Goal: Information Seeking & Learning: Compare options

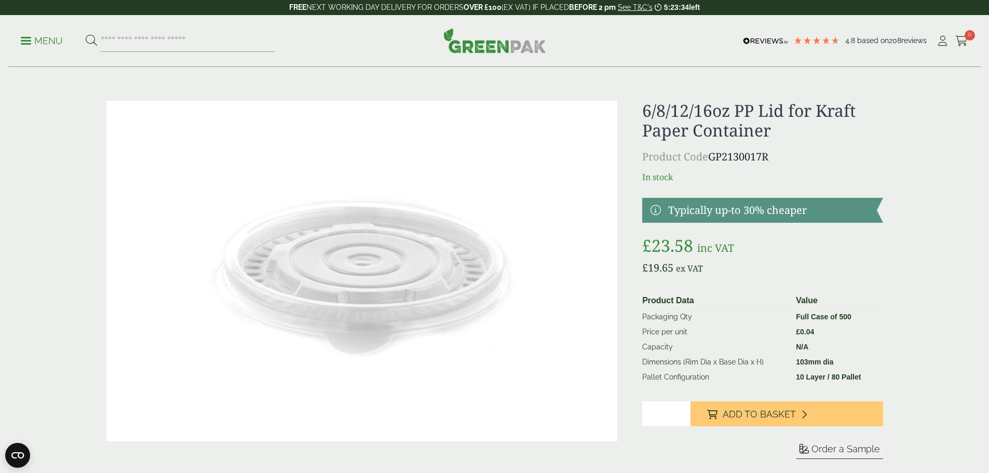
click at [494, 50] on img at bounding box center [494, 40] width 103 height 25
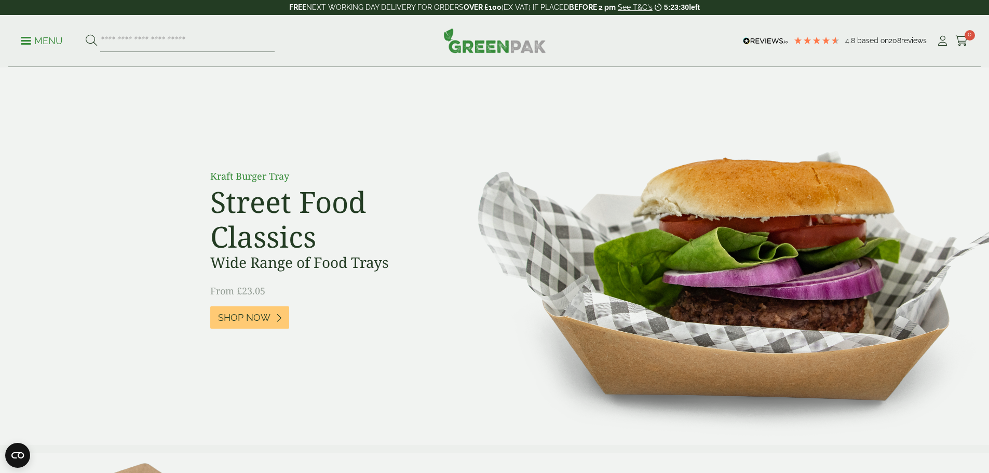
click at [24, 43] on div "Menu 4.8 Based on 208 reviews My Account" at bounding box center [494, 41] width 973 height 52
click at [29, 42] on p "Menu" at bounding box center [42, 41] width 42 height 12
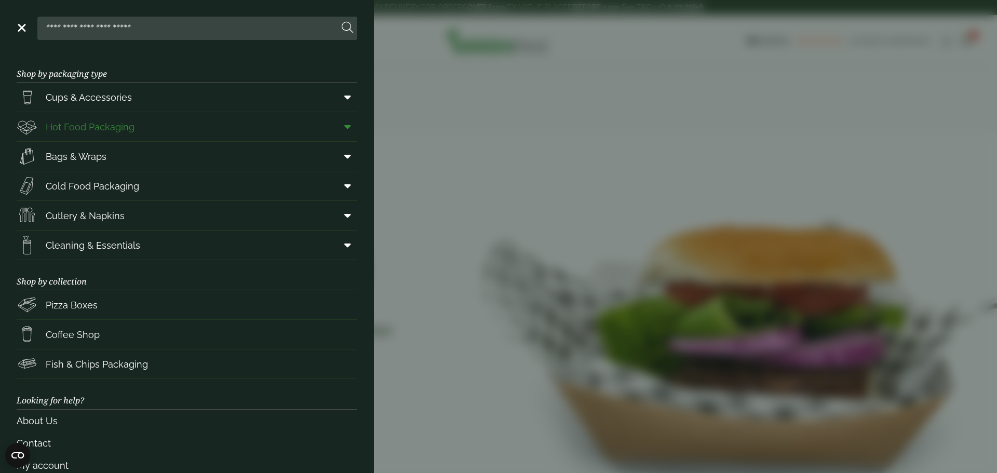
click at [107, 126] on span "Hot Food Packaging" at bounding box center [90, 127] width 89 height 14
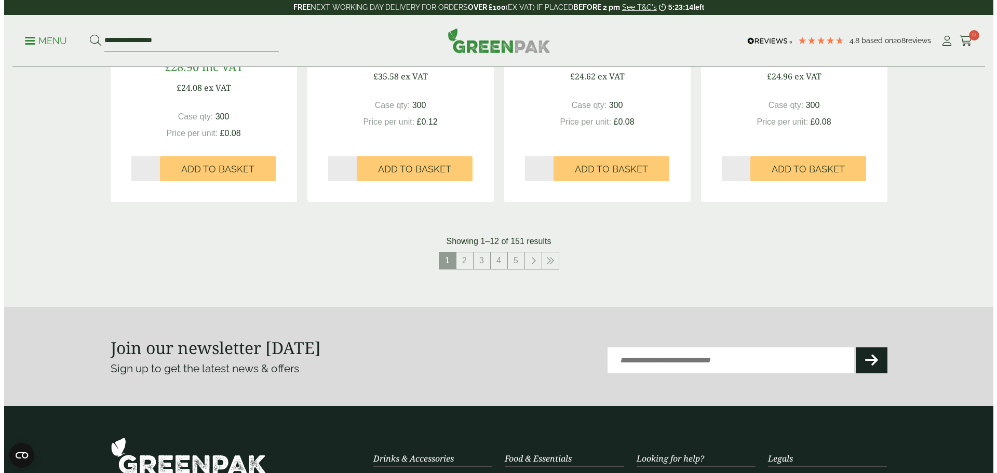
scroll to position [1171, 0]
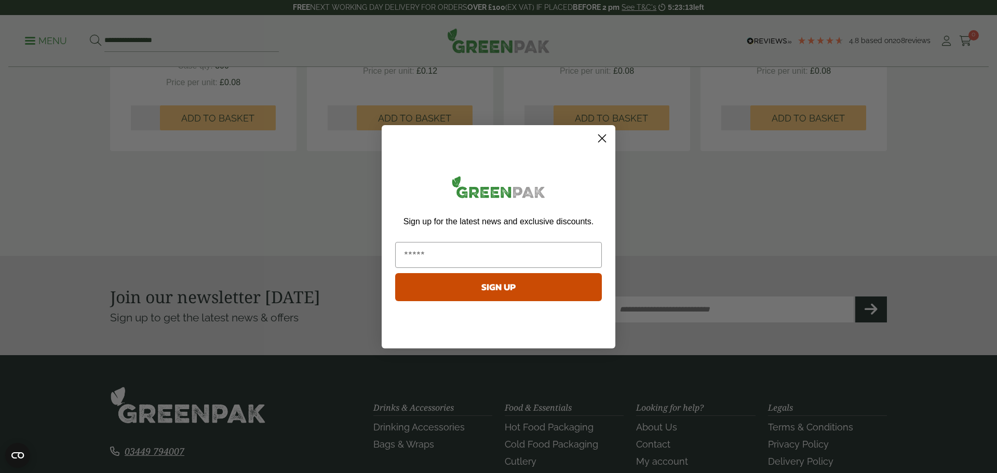
click at [597, 140] on circle "Close dialog" at bounding box center [601, 137] width 17 height 17
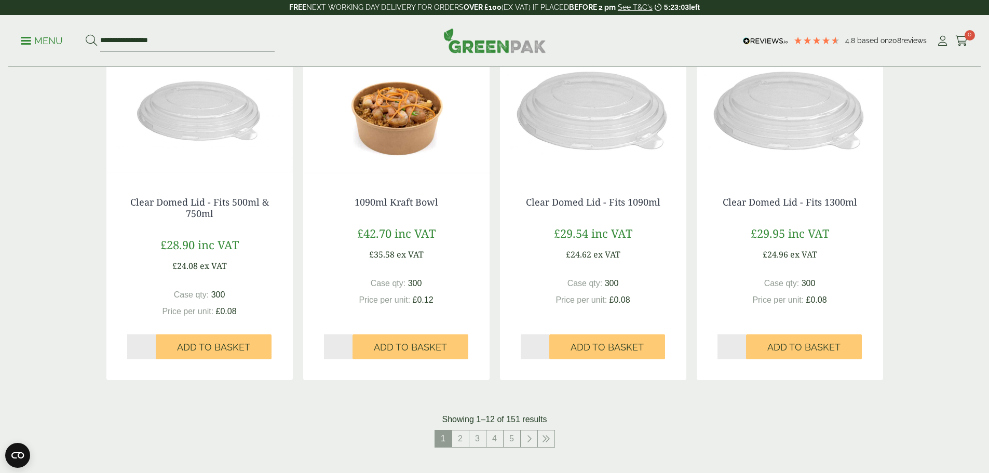
scroll to position [1016, 0]
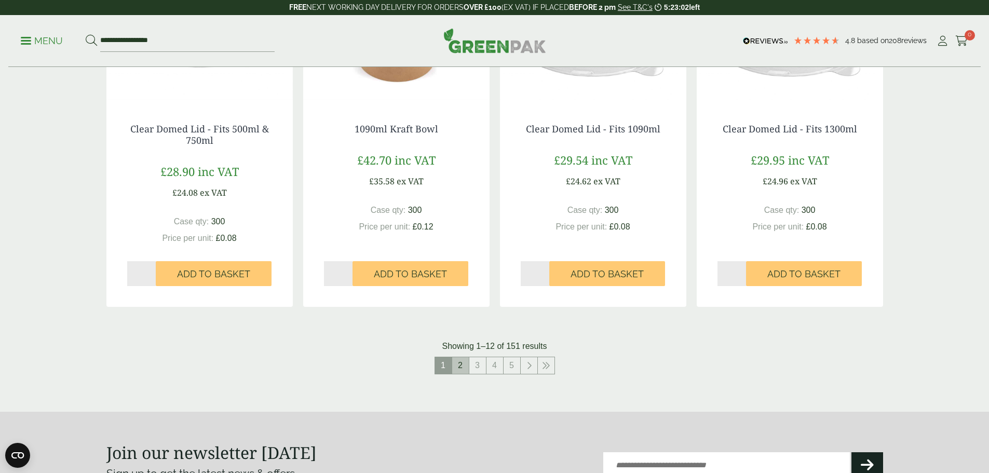
click at [462, 371] on link "2" at bounding box center [460, 365] width 17 height 17
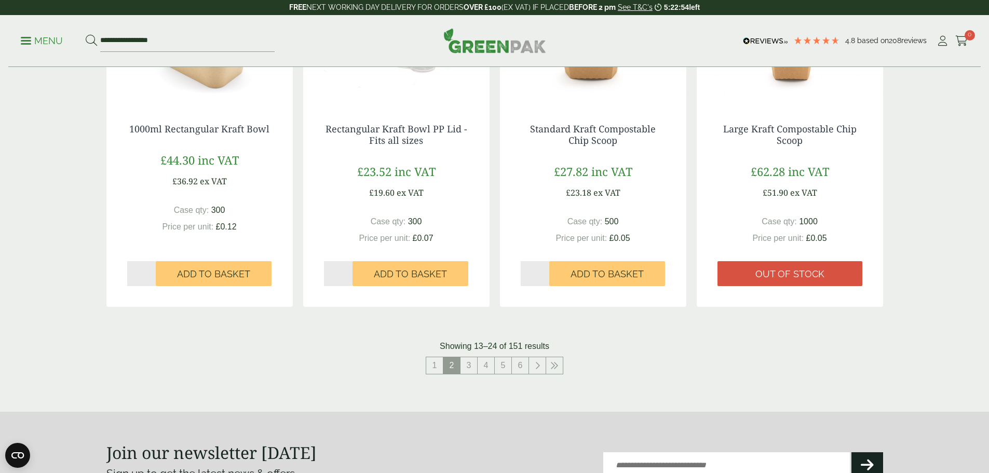
scroll to position [1068, 0]
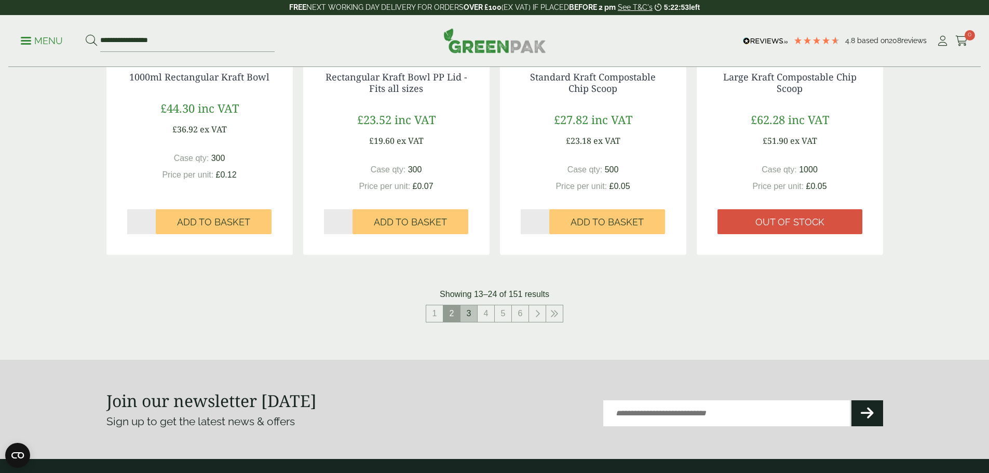
click at [475, 313] on link "3" at bounding box center [469, 313] width 17 height 17
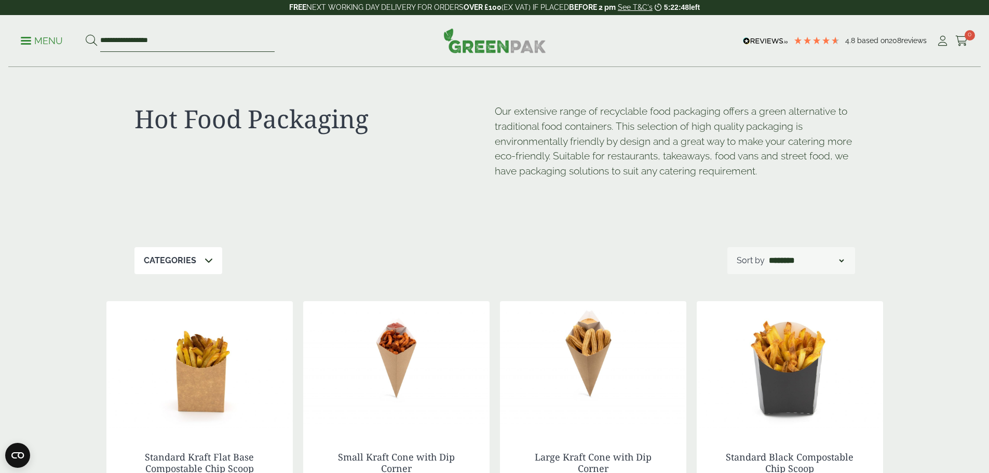
click at [160, 45] on input "**********" at bounding box center [187, 41] width 174 height 22
type input "******"
click at [86, 34] on button at bounding box center [91, 40] width 11 height 13
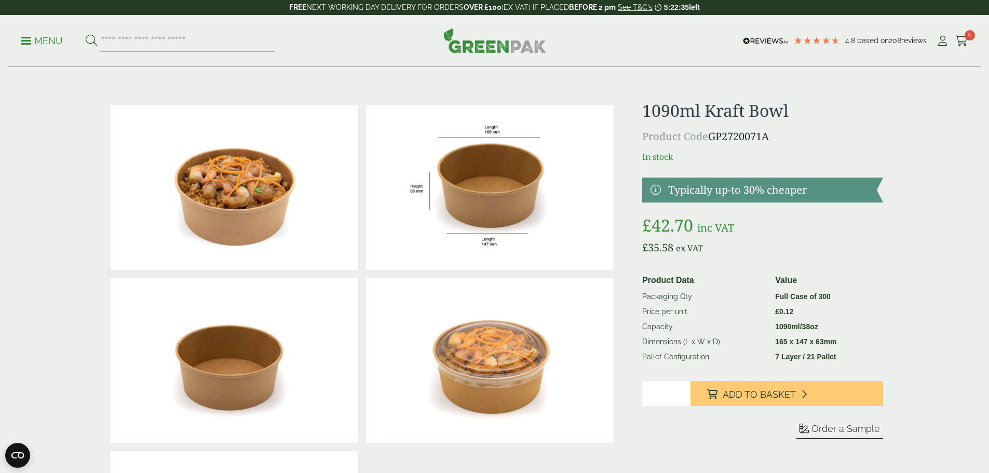
drag, startPoint x: 774, startPoint y: 141, endPoint x: 715, endPoint y: 140, distance: 58.7
click at [711, 140] on p "Product Code GP2720071A" at bounding box center [762, 137] width 240 height 16
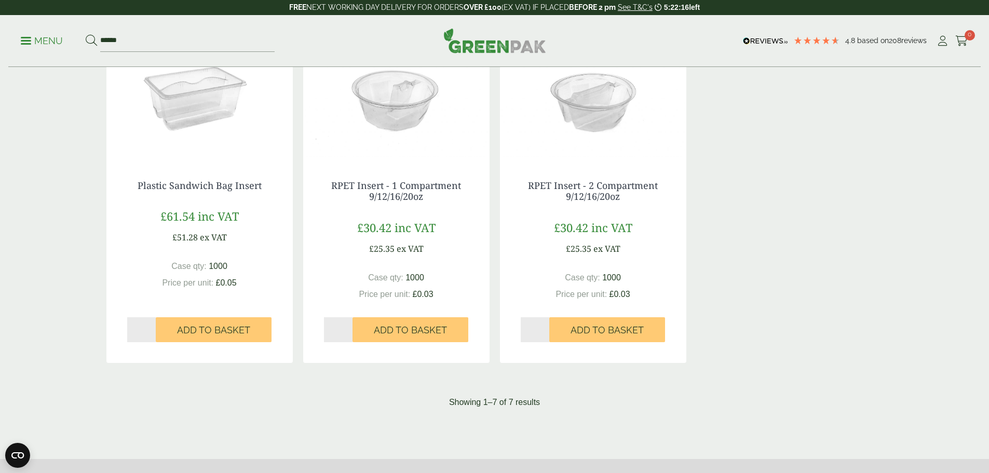
scroll to position [571, 0]
